Goal: Find specific page/section: Find specific page/section

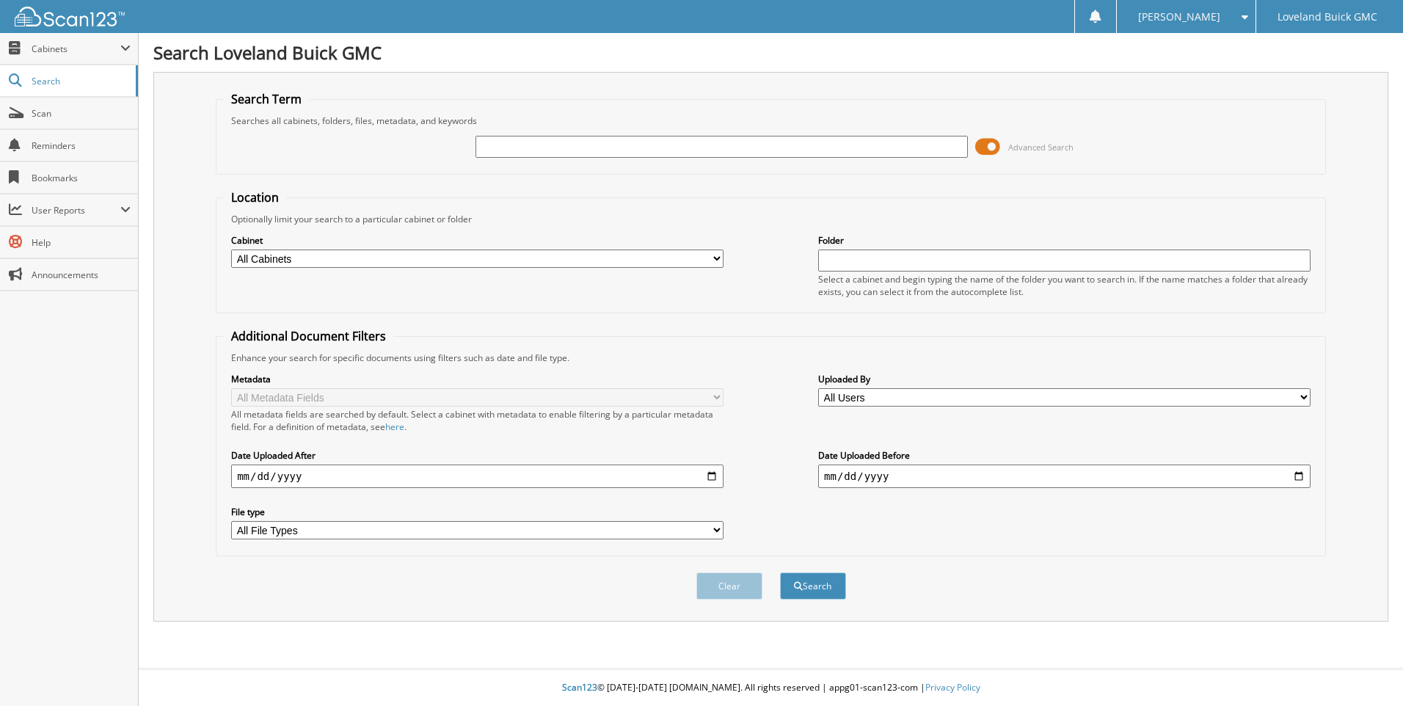
click at [627, 263] on select "All Cabinets IMPORT SERVICE RO PARTS SERVICE LOANER HISTORY SERVICE RO Needs Fi…" at bounding box center [477, 259] width 492 height 18
select select "43919"
click at [231, 250] on select "All Cabinets IMPORT SERVICE RO PARTS SERVICE LOANER HISTORY SERVICE RO Needs Fi…" at bounding box center [477, 259] width 492 height 18
click at [594, 157] on input "text" at bounding box center [722, 147] width 492 height 22
type input "6016757"
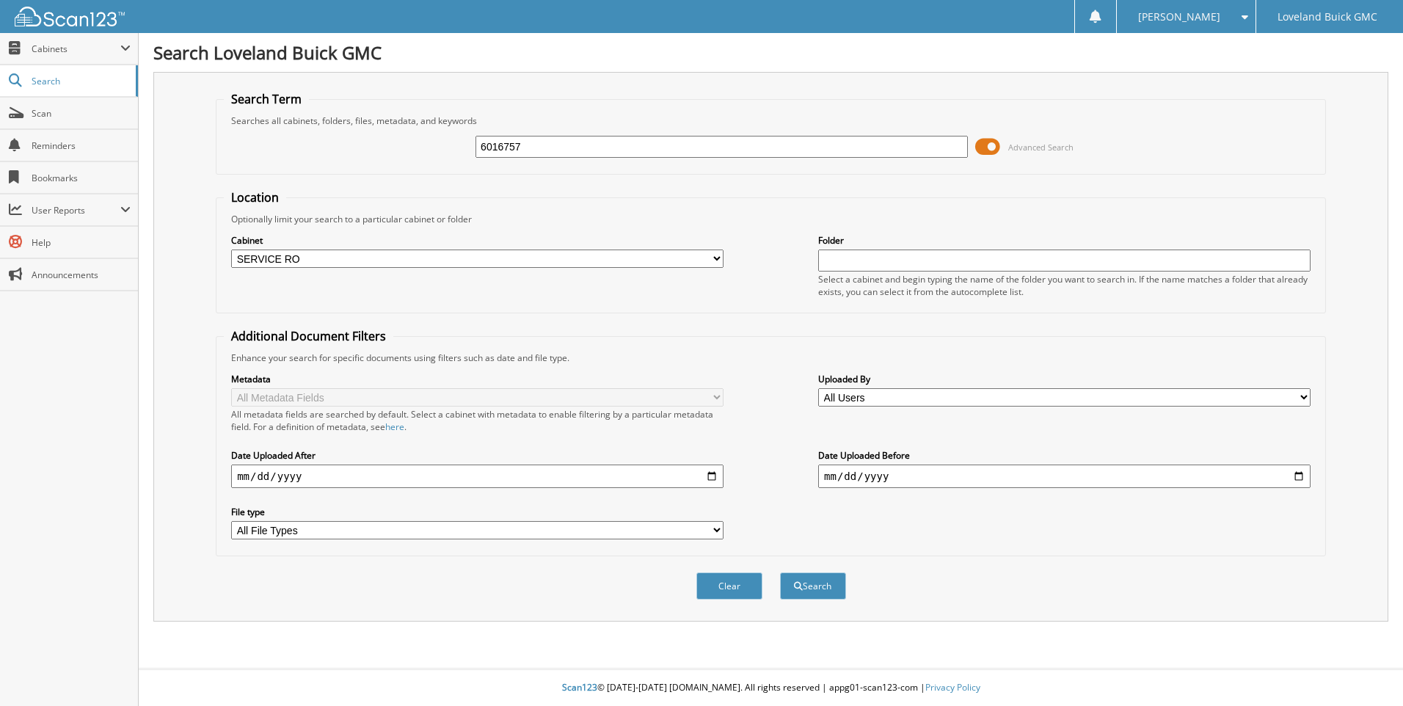
click at [780, 572] on button "Search" at bounding box center [813, 585] width 66 height 27
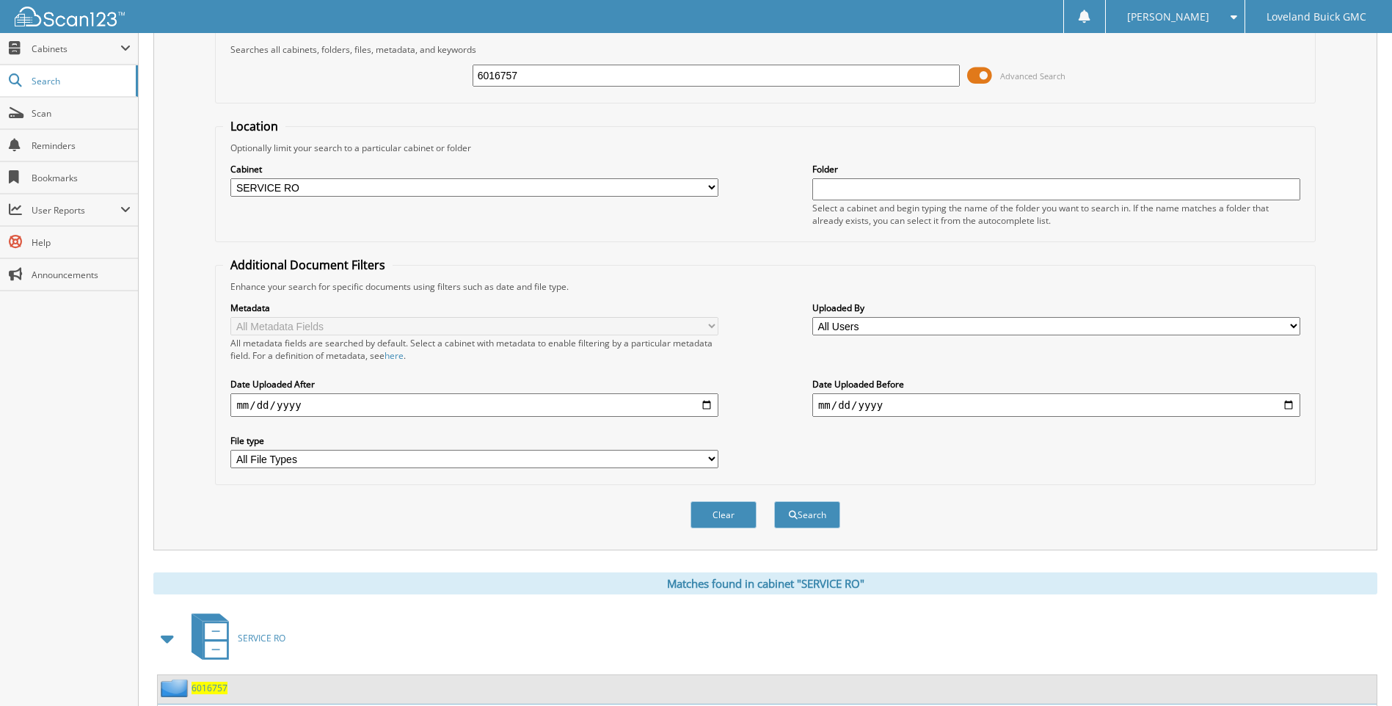
scroll to position [172, 0]
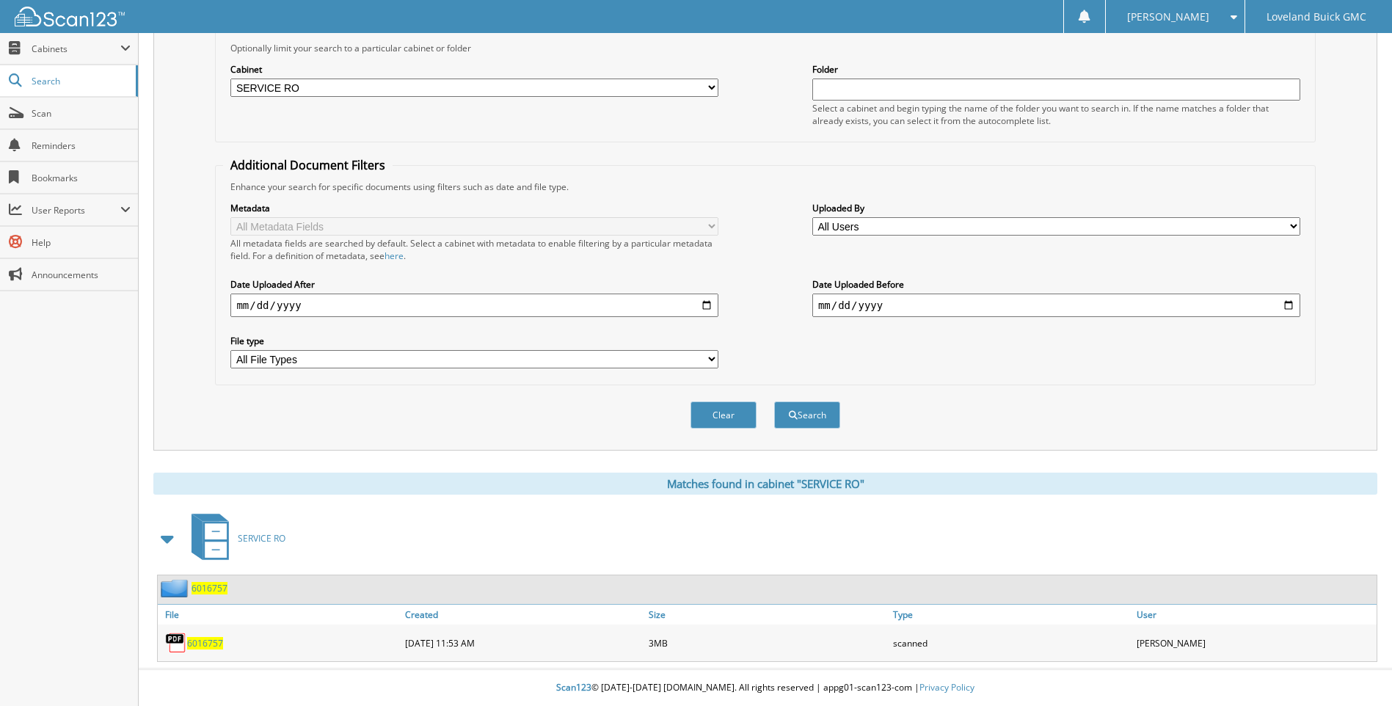
click at [215, 644] on span "6016757" at bounding box center [205, 643] width 36 height 12
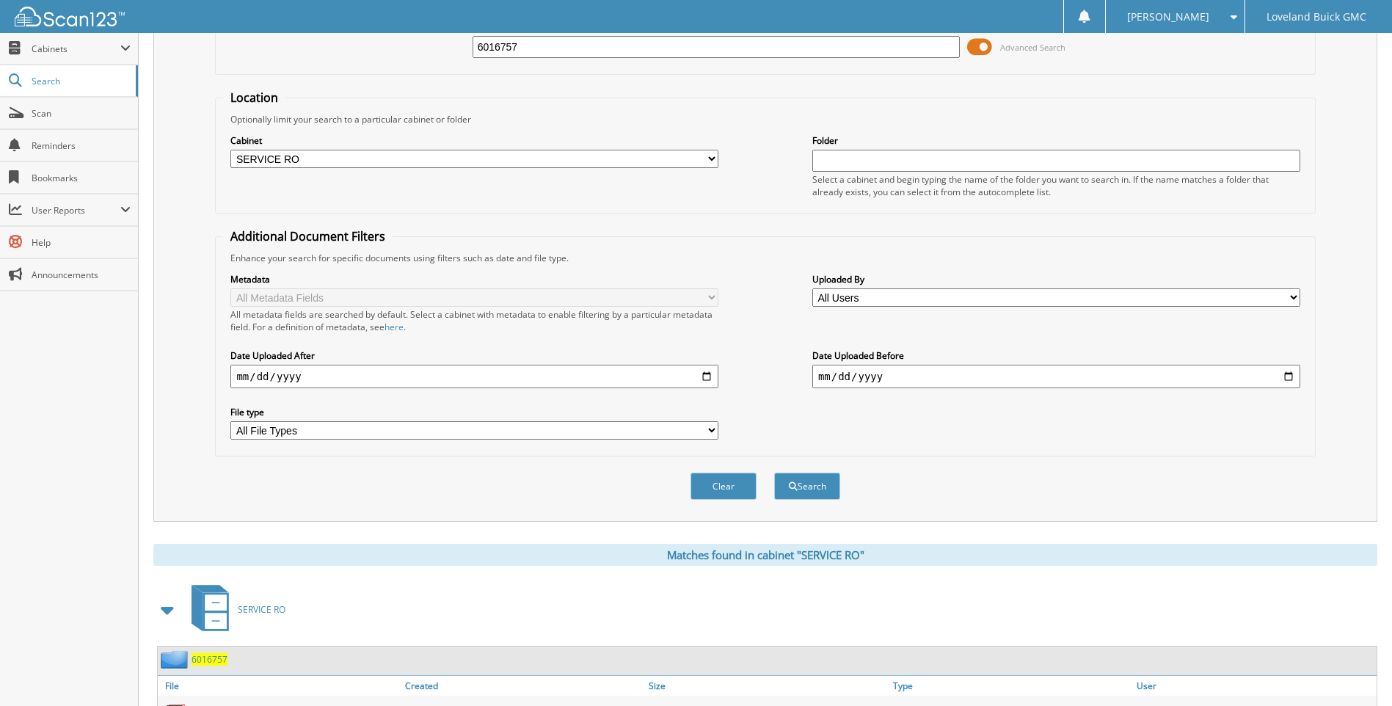
scroll to position [0, 0]
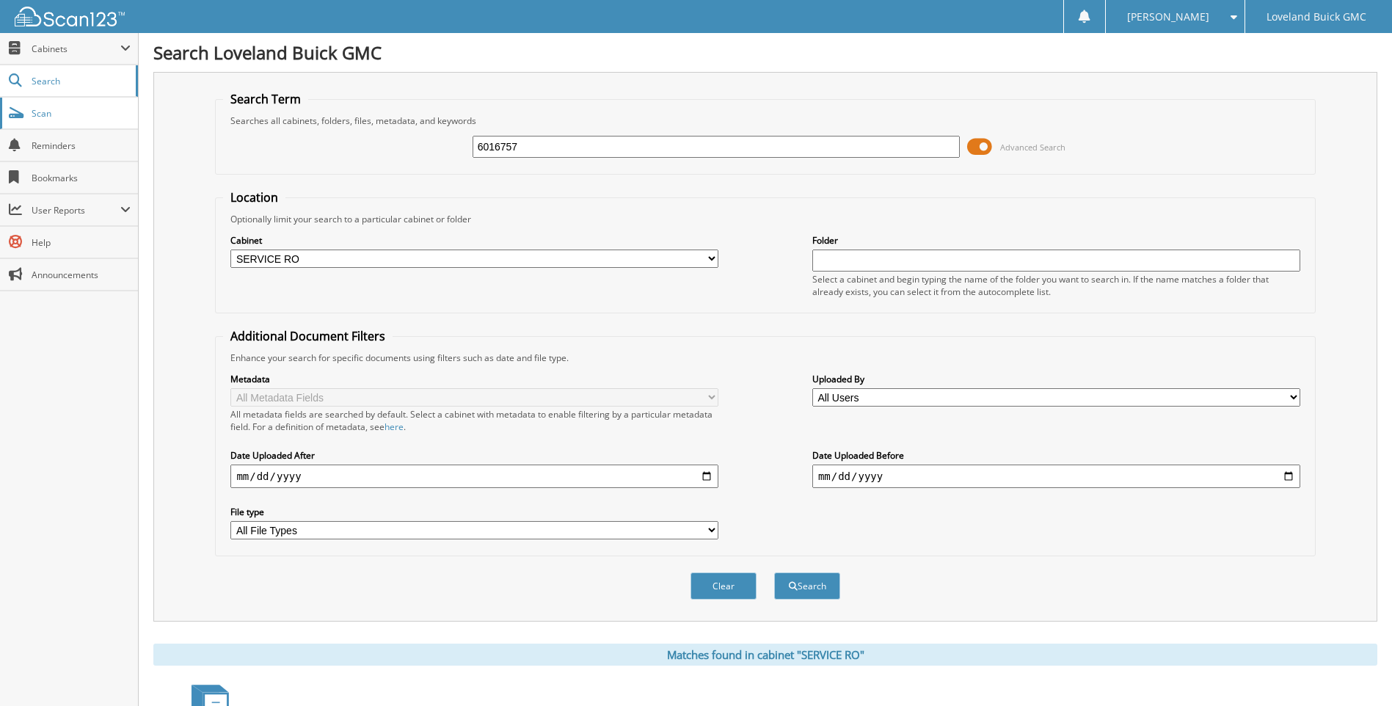
click at [48, 122] on link "Scan" at bounding box center [69, 114] width 138 height 32
